Goal: Information Seeking & Learning: Understand process/instructions

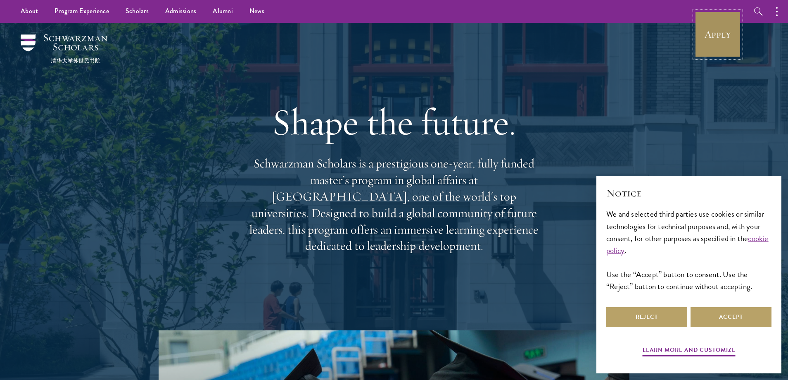
click at [705, 38] on link "Apply" at bounding box center [718, 34] width 46 height 46
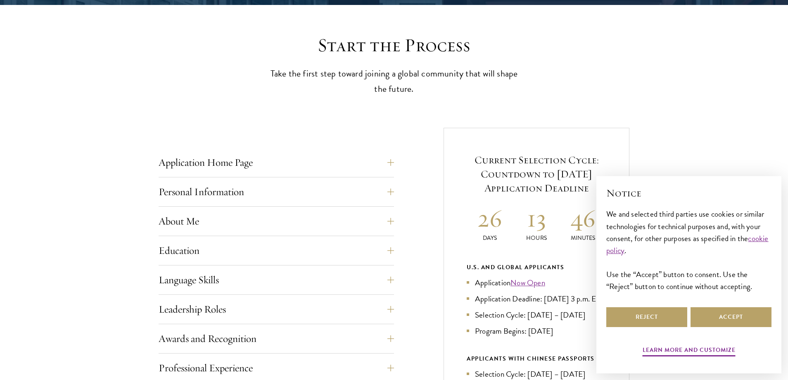
scroll to position [289, 0]
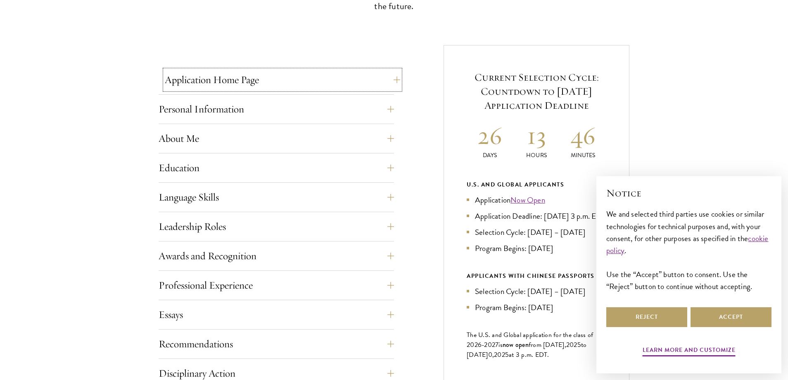
click at [275, 81] on button "Application Home Page" at bounding box center [282, 80] width 235 height 20
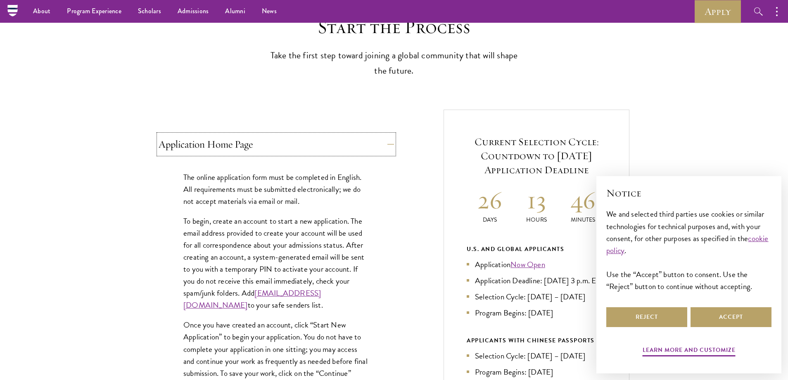
scroll to position [207, 0]
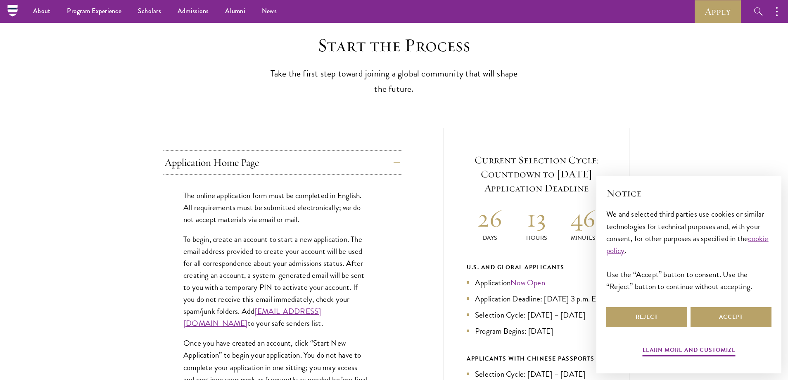
click at [250, 167] on button "Application Home Page" at bounding box center [282, 162] width 235 height 20
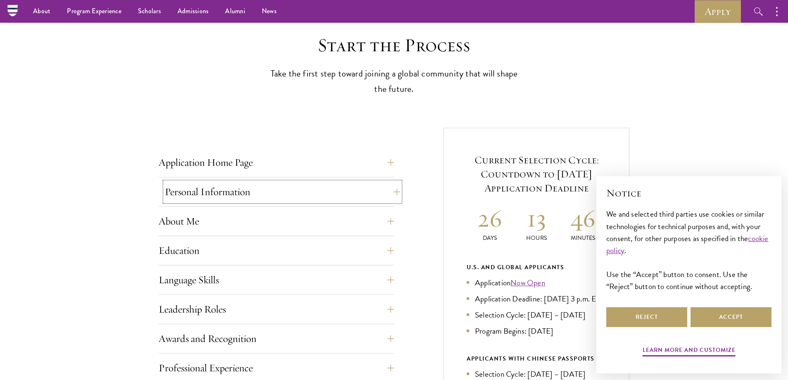
click at [233, 192] on button "Personal Information" at bounding box center [282, 192] width 235 height 20
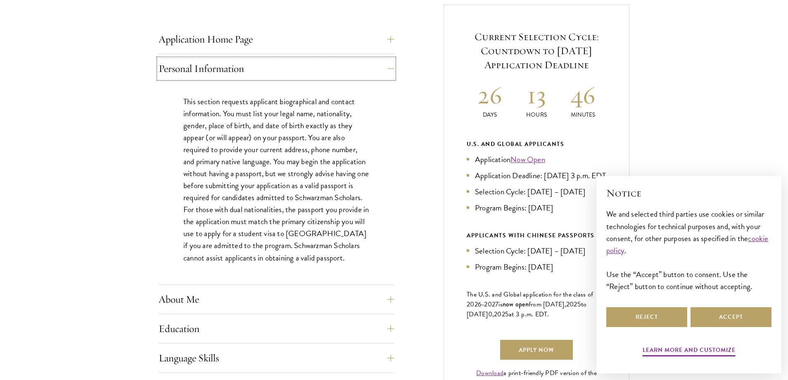
scroll to position [330, 0]
click at [247, 65] on button "Personal Information" at bounding box center [282, 68] width 235 height 20
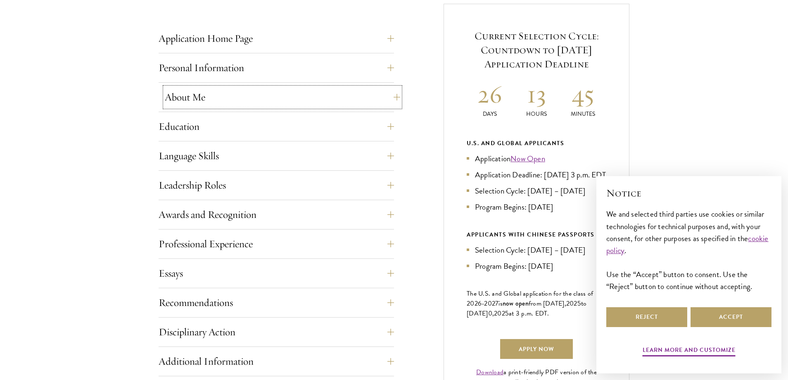
click at [231, 99] on button "About Me" at bounding box center [282, 97] width 235 height 20
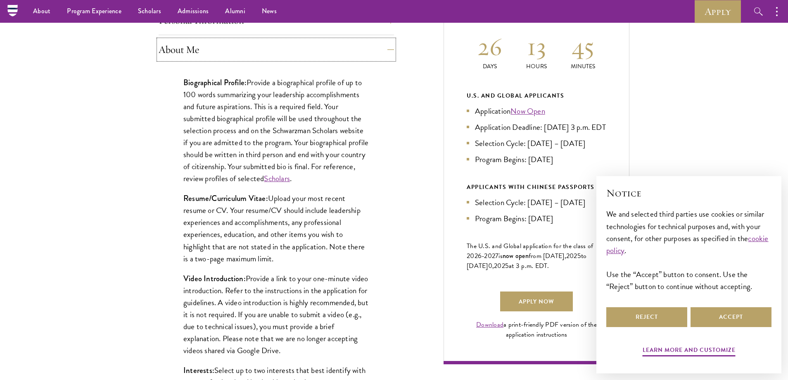
scroll to position [372, 0]
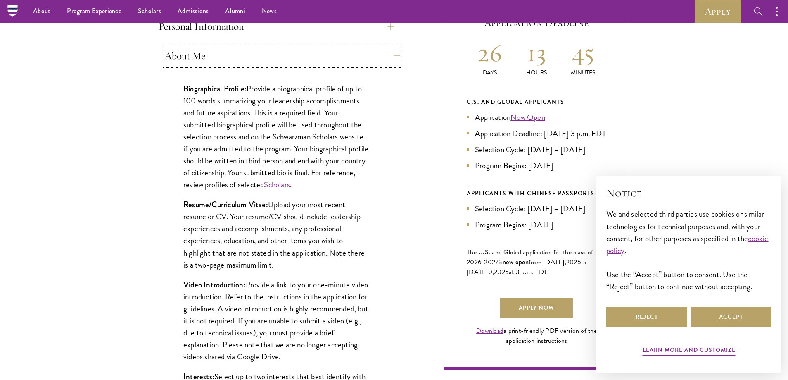
click at [240, 55] on button "About Me" at bounding box center [282, 56] width 235 height 20
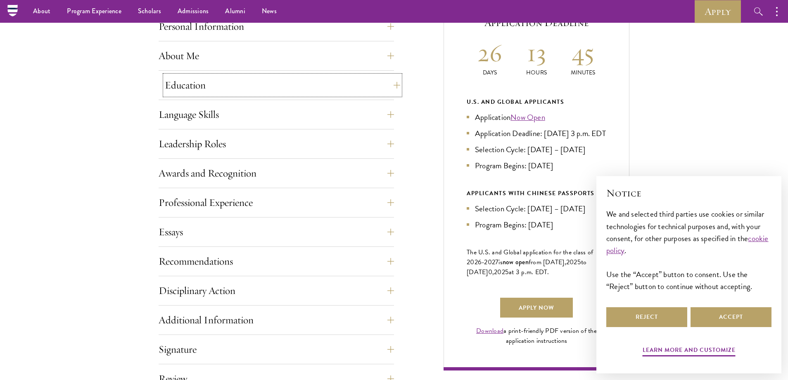
click at [222, 93] on button "Education" at bounding box center [282, 85] width 235 height 20
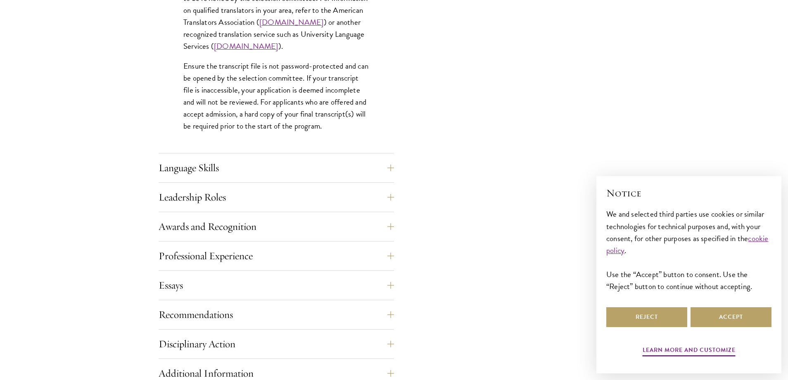
scroll to position [1322, 0]
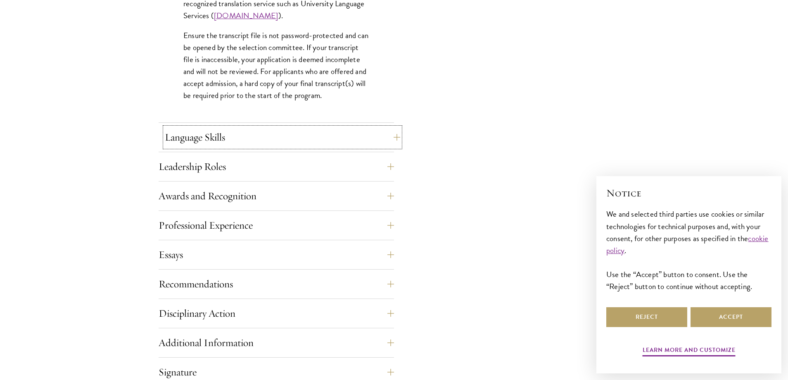
click at [232, 136] on button "Language Skills" at bounding box center [282, 137] width 235 height 20
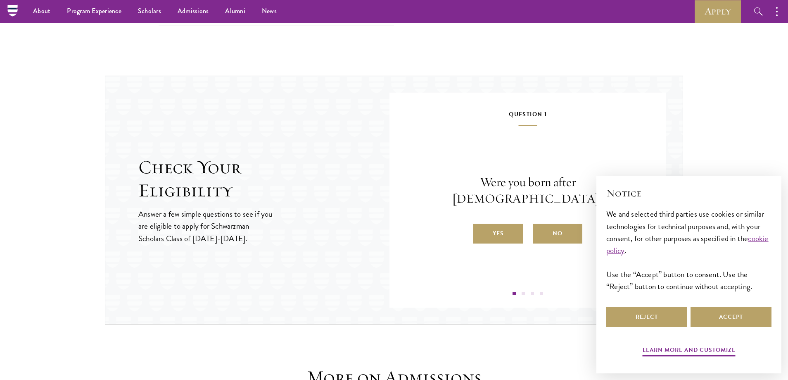
scroll to position [1280, 0]
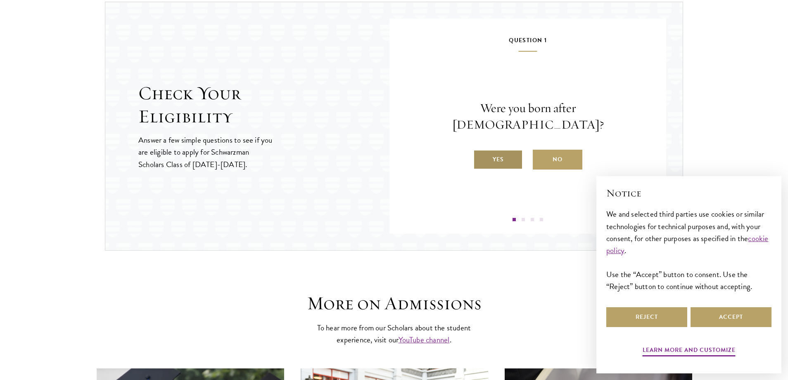
click at [493, 151] on label "Yes" at bounding box center [498, 160] width 50 height 20
click at [481, 151] on input "Yes" at bounding box center [476, 153] width 7 height 7
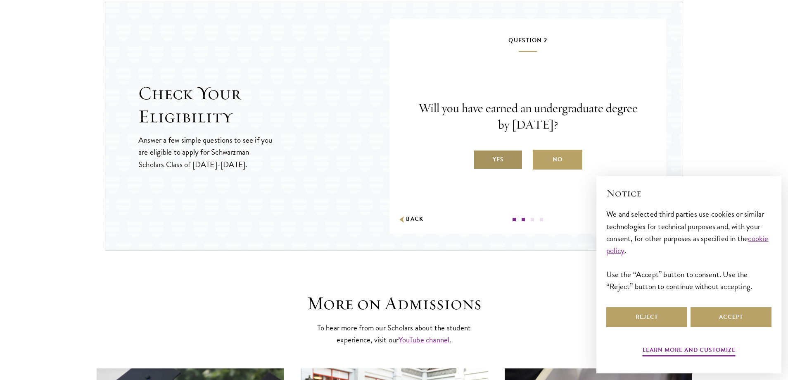
click at [494, 153] on label "Yes" at bounding box center [498, 160] width 50 height 20
click at [481, 153] on input "Yes" at bounding box center [476, 153] width 7 height 7
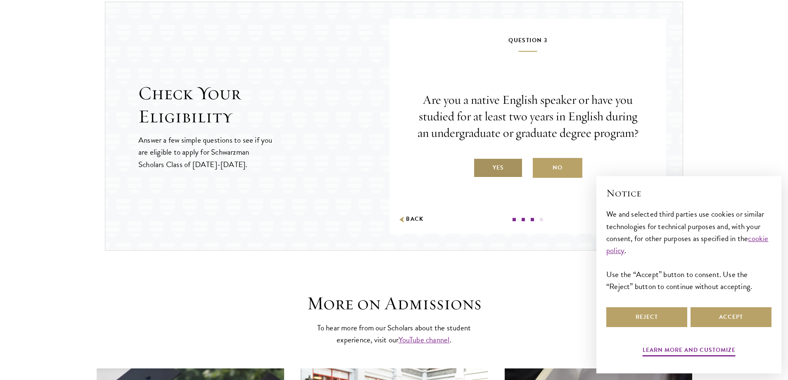
click at [495, 167] on label "Yes" at bounding box center [498, 168] width 50 height 20
click at [481, 166] on input "Yes" at bounding box center [476, 162] width 7 height 7
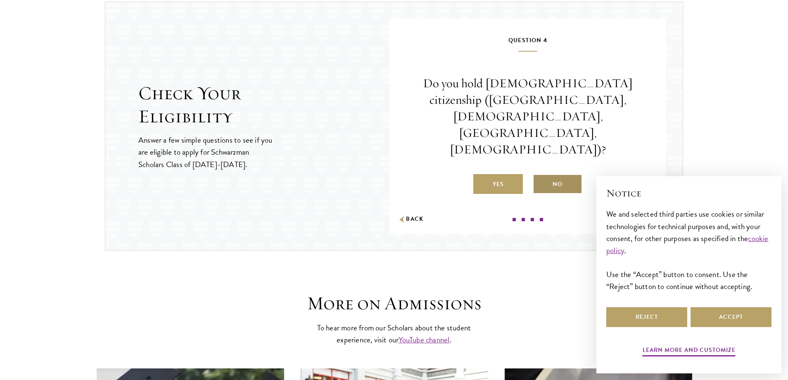
click at [555, 174] on label "No" at bounding box center [558, 184] width 50 height 20
click at [540, 175] on input "No" at bounding box center [536, 178] width 7 height 7
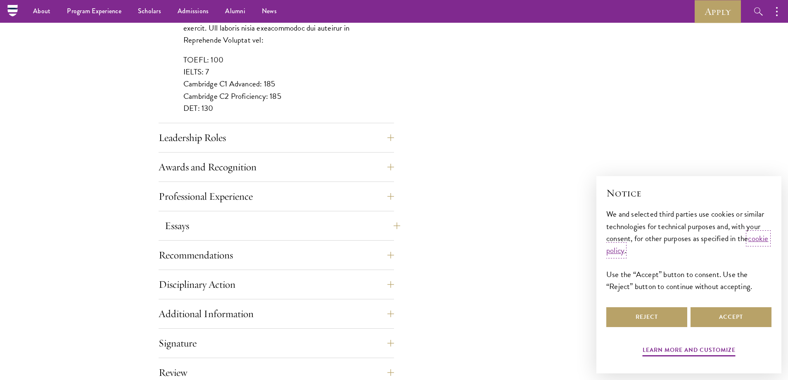
scroll to position [785, 0]
click at [218, 230] on button "Essays" at bounding box center [282, 228] width 235 height 20
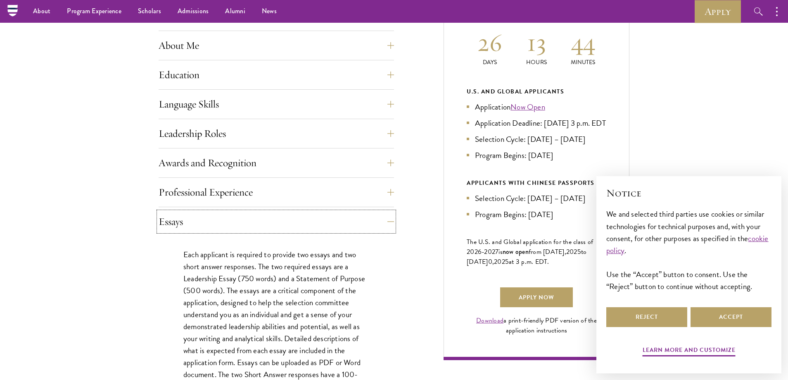
scroll to position [372, 0]
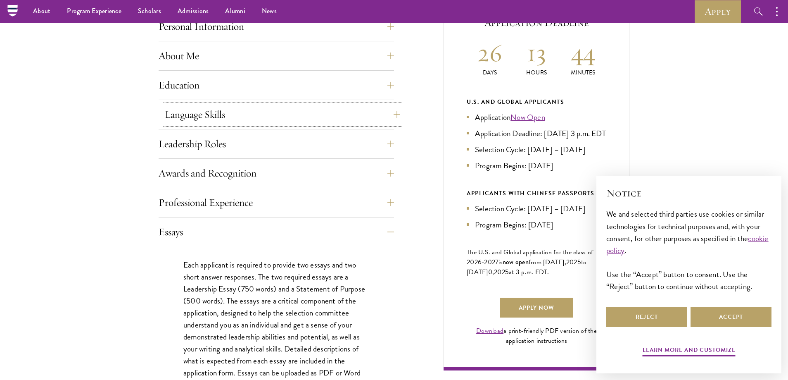
click at [237, 118] on button "Language Skills" at bounding box center [282, 114] width 235 height 20
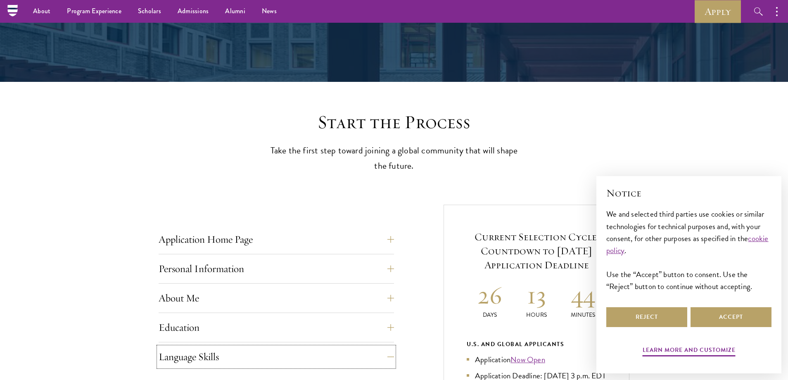
scroll to position [124, 0]
